Goal: Information Seeking & Learning: Learn about a topic

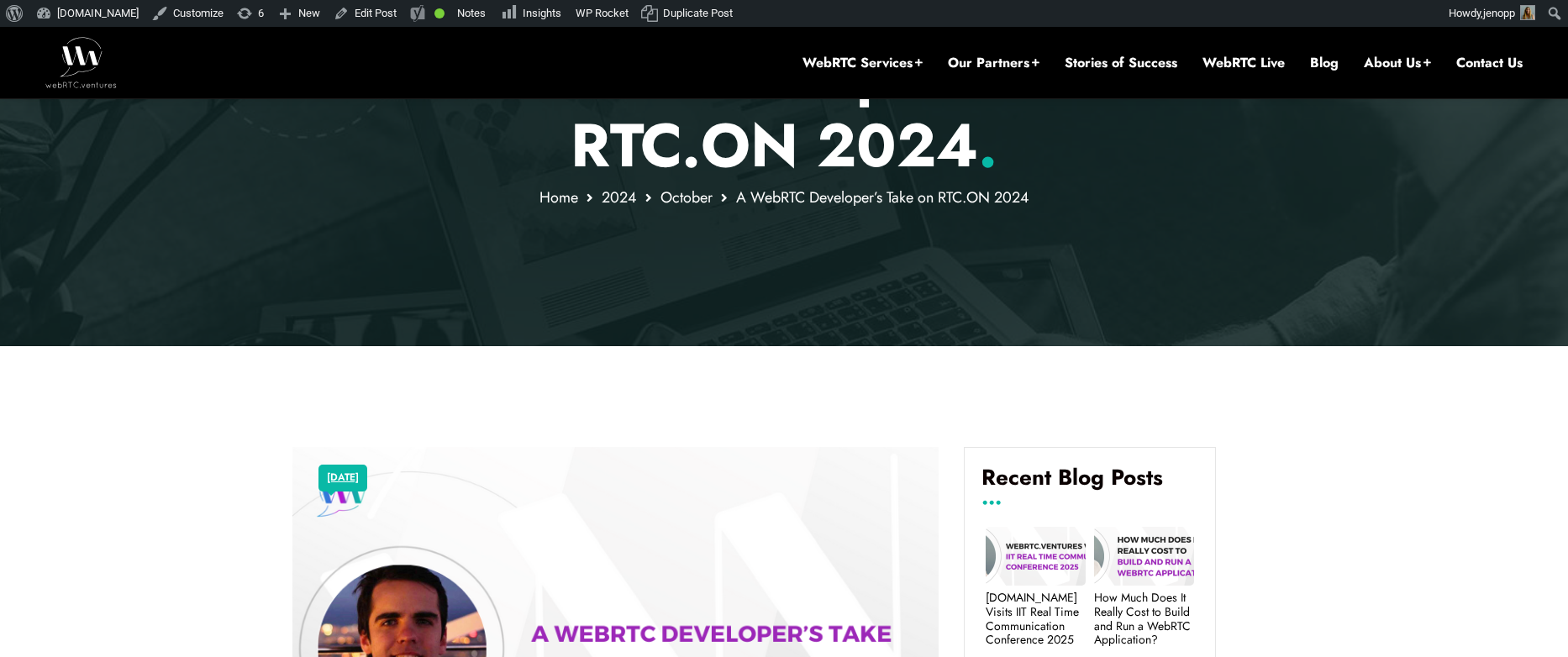
scroll to position [197, 0]
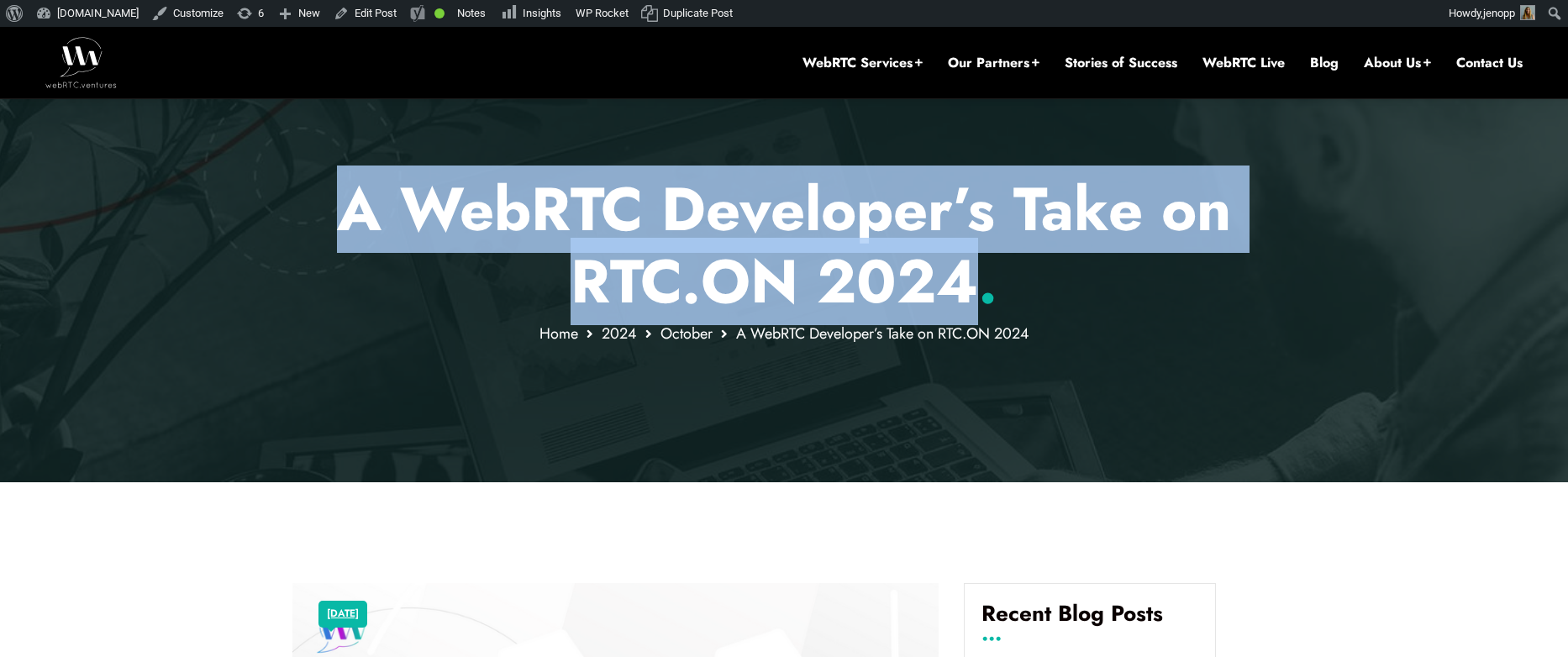
drag, startPoint x: 346, startPoint y: 211, endPoint x: 969, endPoint y: 279, distance: 626.7
click at [969, 279] on h1 "A WebRTC Developer’s Take on RTC.ON 2024 ." at bounding box center [784, 245] width 984 height 146
copy h1 "A WebRTC Developer’s Take on RTC.ON 2024"
click at [329, 220] on h1 "A WebRTC Developer’s Take on RTC.ON 2024 ." at bounding box center [784, 245] width 984 height 146
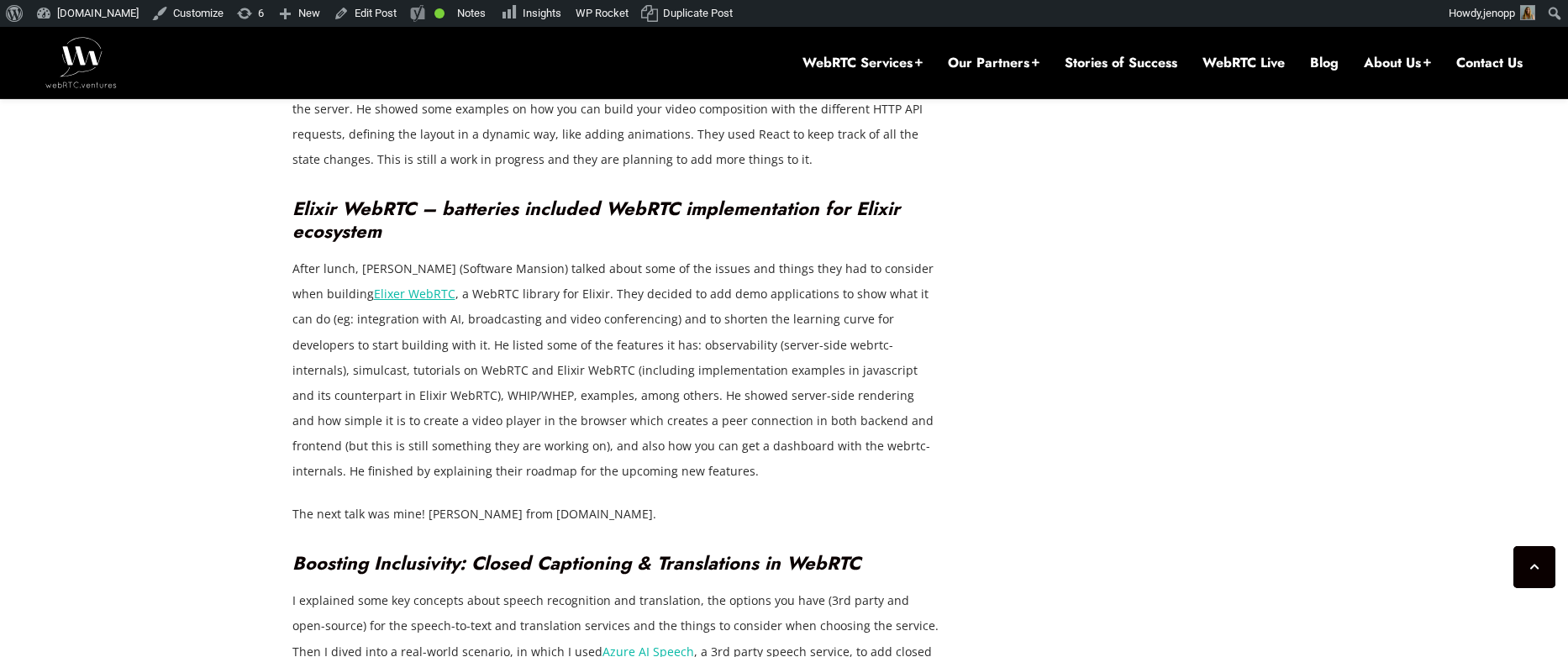
scroll to position [6356, 0]
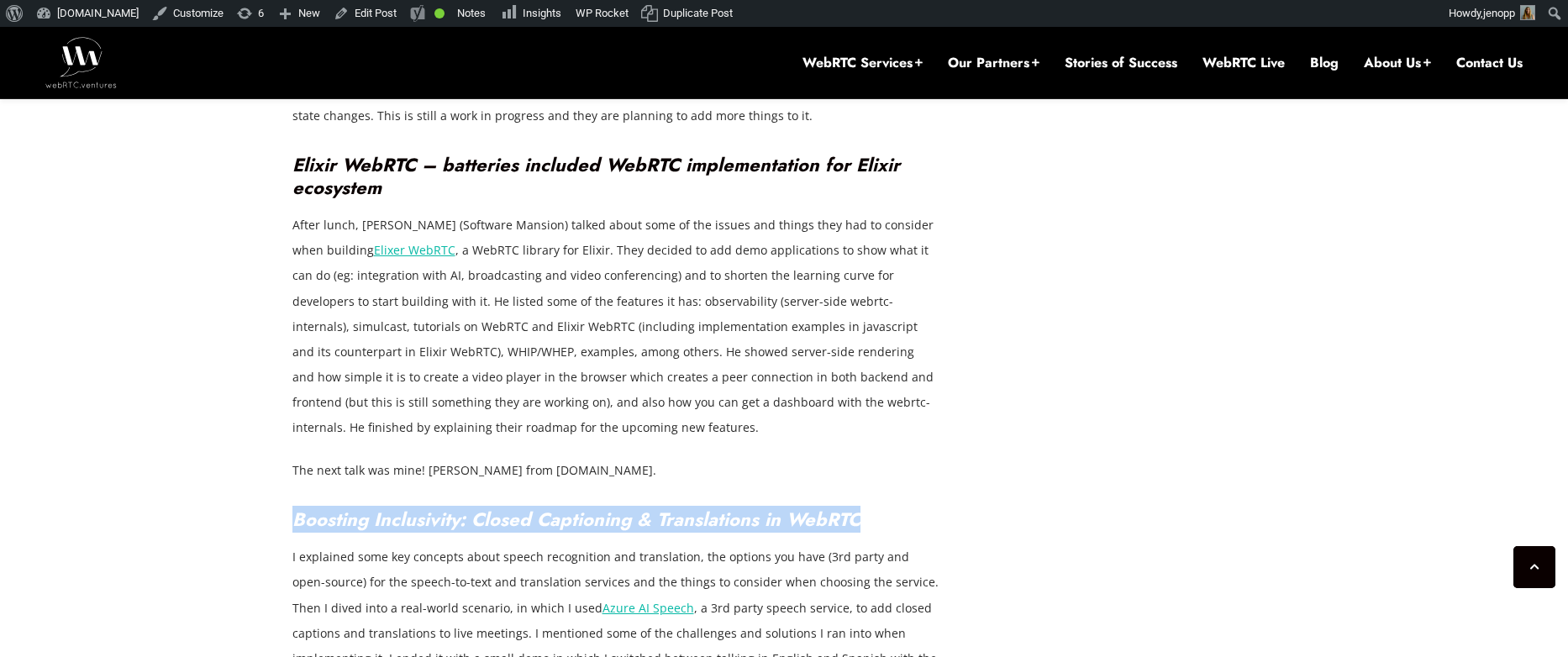
drag, startPoint x: 294, startPoint y: 370, endPoint x: 870, endPoint y: 375, distance: 576.0
click at [870, 508] on h3 "Boosting Inclusivity: Closed Captioning & Translations in WebRTC" at bounding box center [615, 519] width 647 height 23
copy em "Boosting Inclusivity: Closed Captioning & Translations in WebRTC"
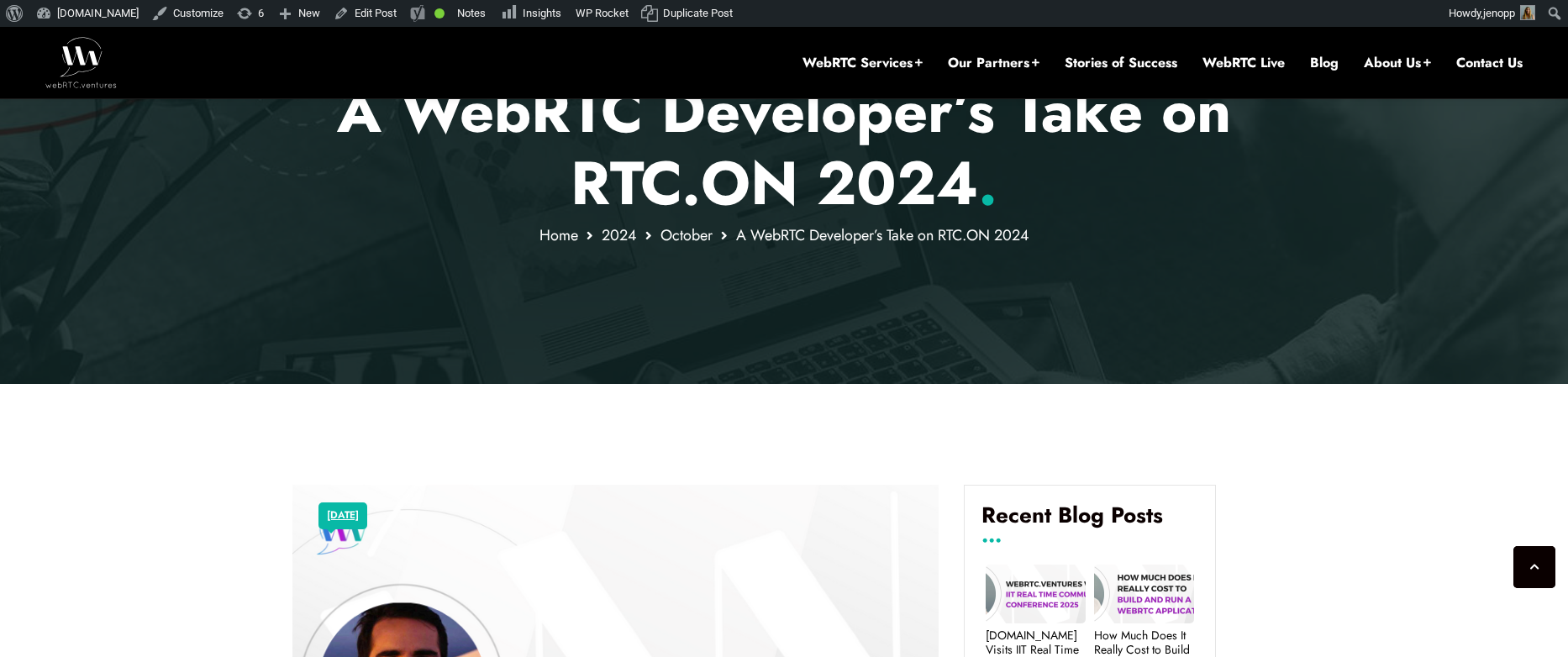
scroll to position [0, 0]
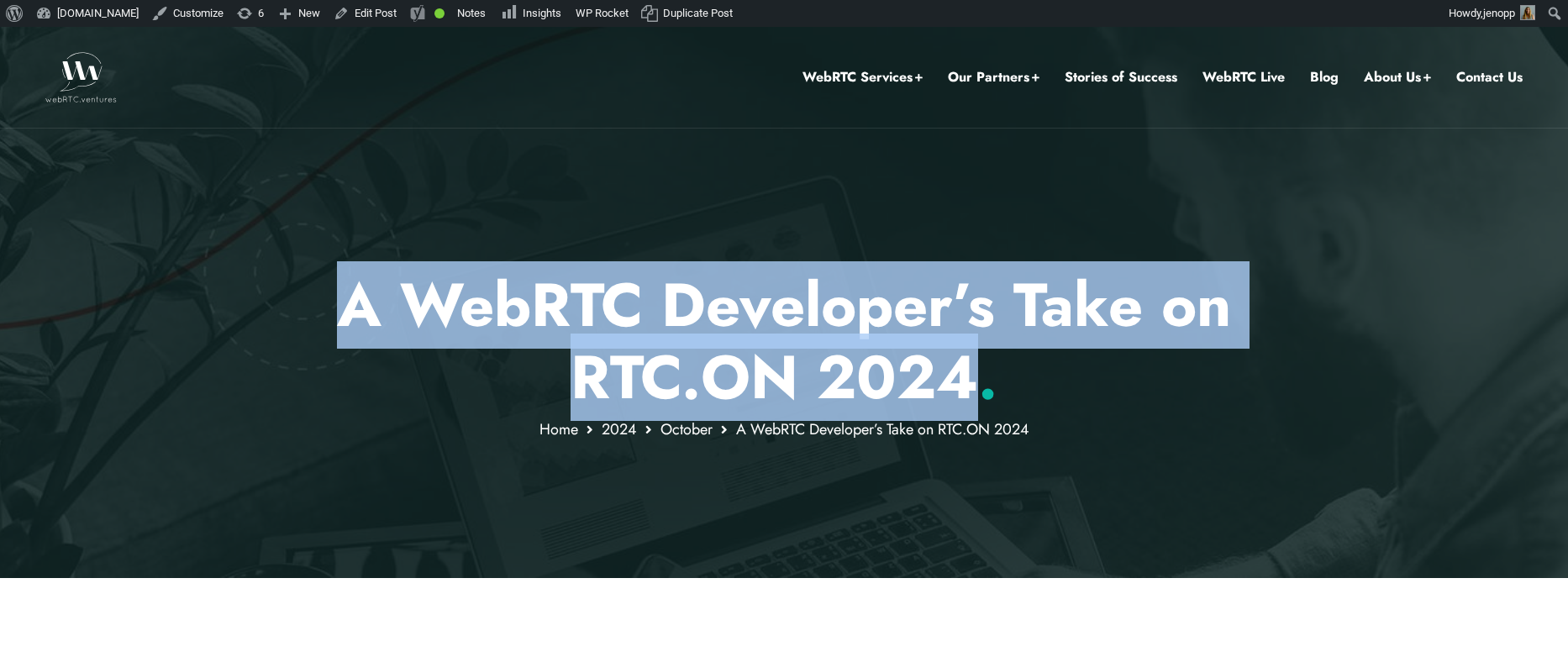
drag, startPoint x: 346, startPoint y: 306, endPoint x: 978, endPoint y: 379, distance: 636.2
click at [978, 379] on h1 "A WebRTC Developer’s Take on RTC.ON 2024 ." at bounding box center [784, 341] width 984 height 146
copy h1 "A WebRTC Developer’s Take on RTC.ON 2024"
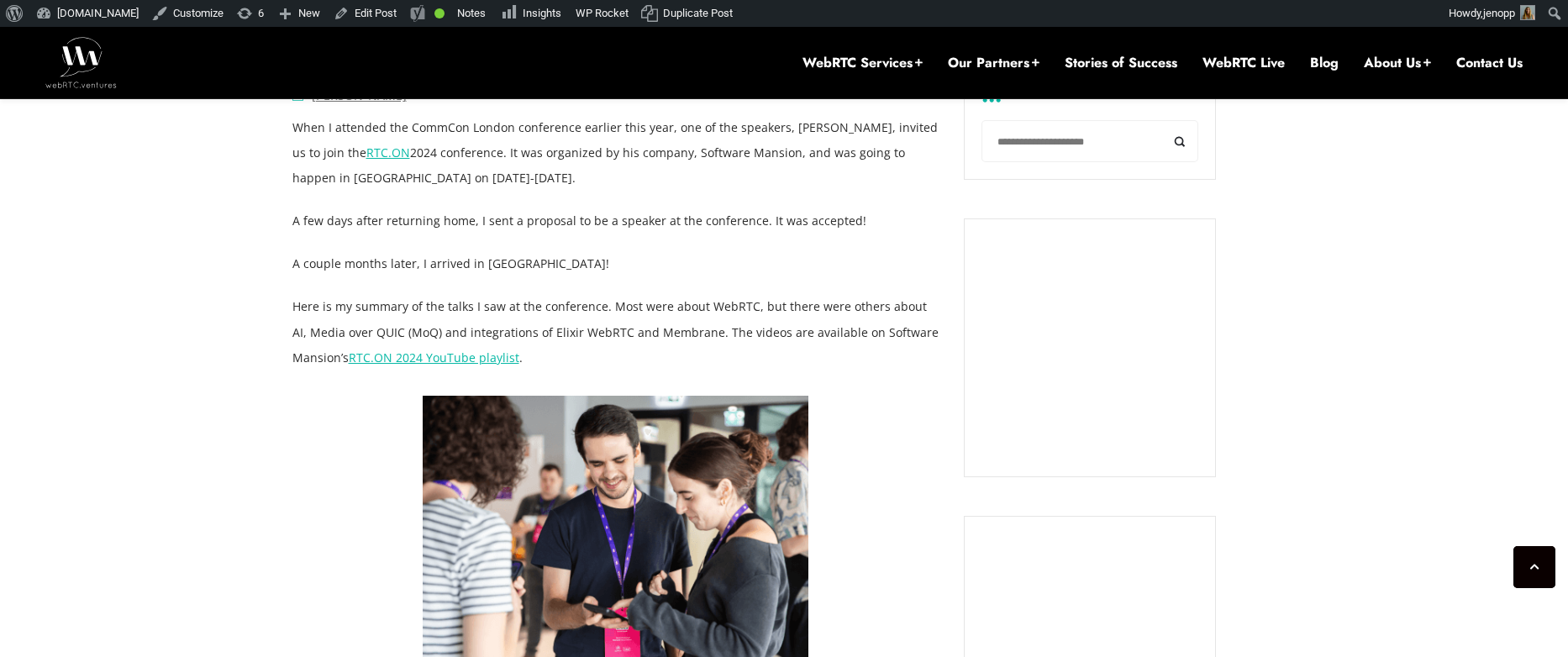
scroll to position [940, 0]
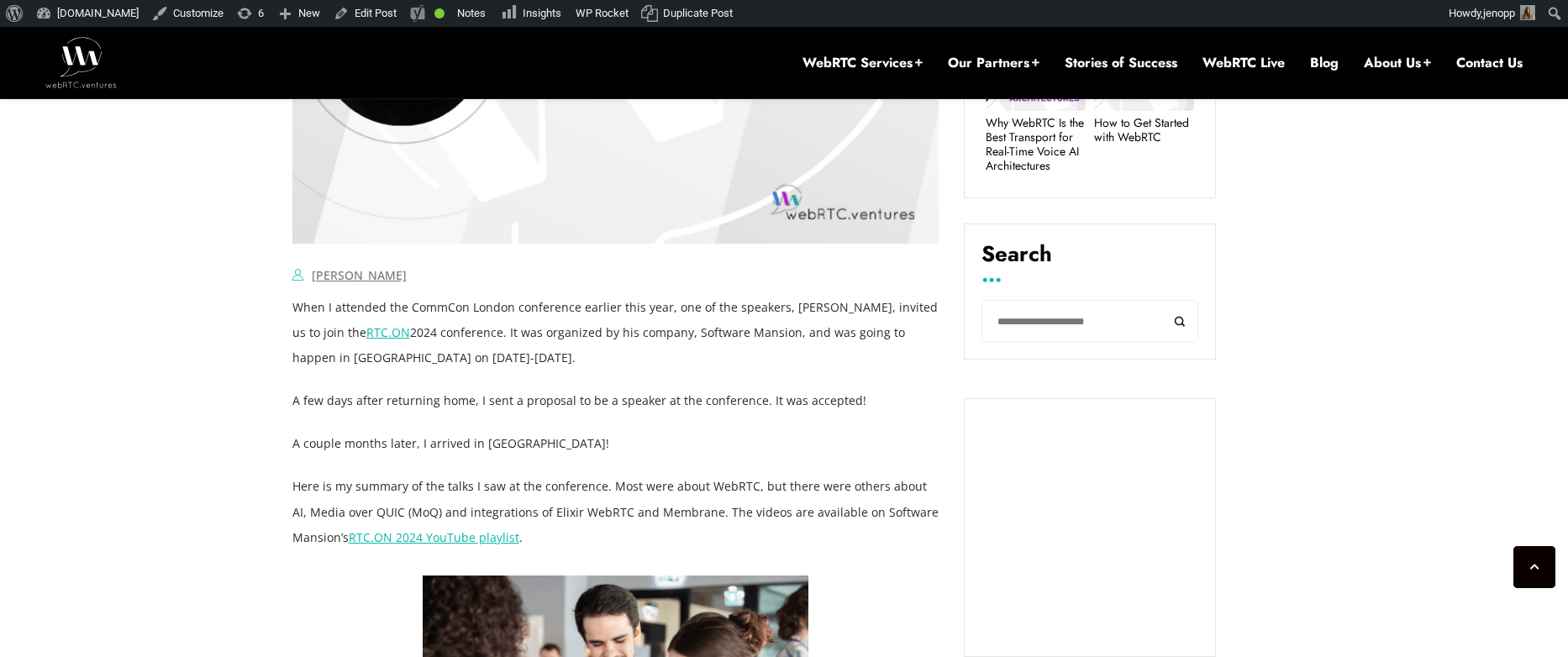
click at [455, 540] on link "RTC.ON 2024 YouTube playlist" at bounding box center [434, 537] width 170 height 16
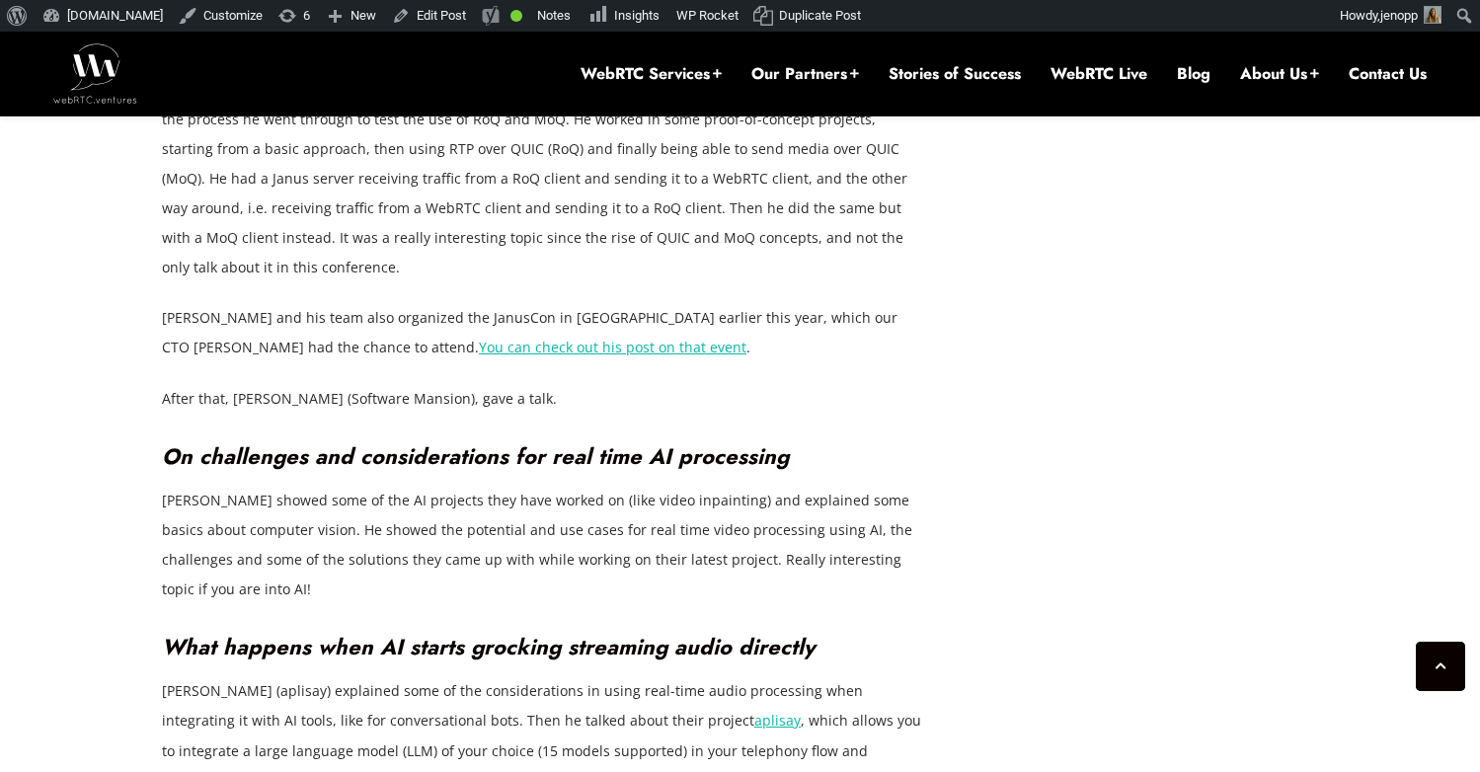
scroll to position [3379, 0]
